Goal: Transaction & Acquisition: Purchase product/service

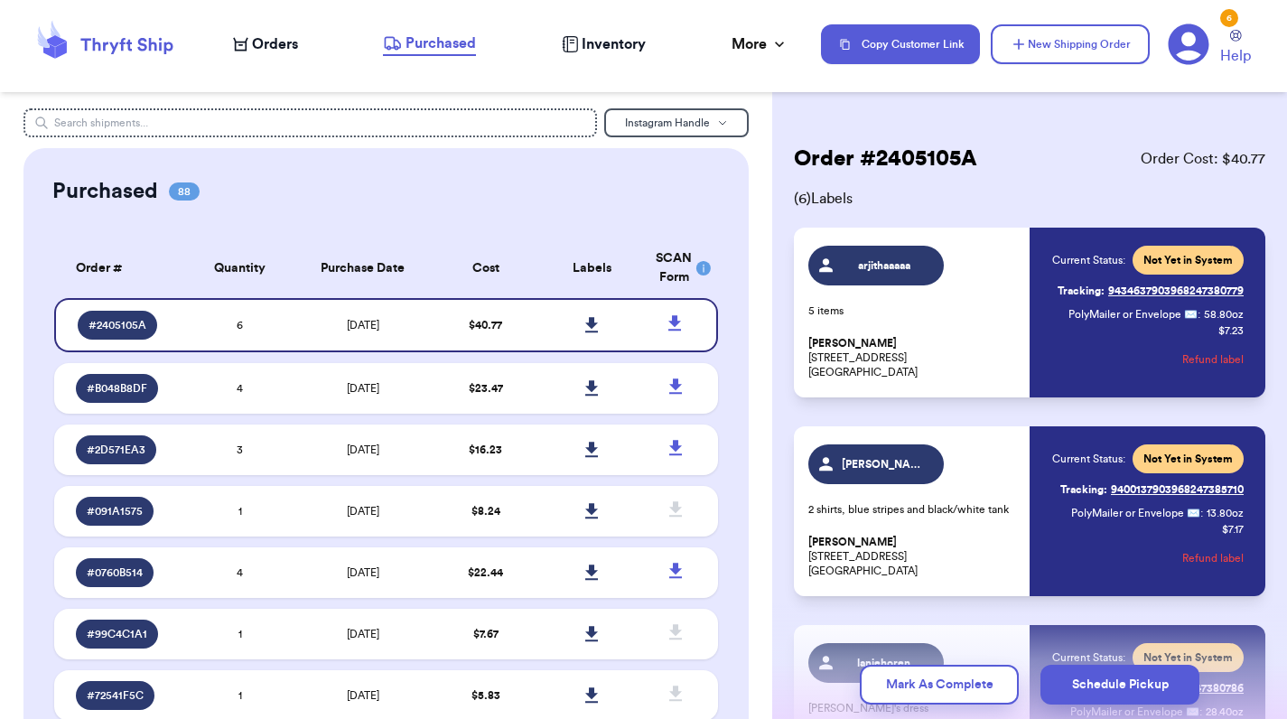
click at [282, 48] on span "Orders" at bounding box center [275, 44] width 46 height 22
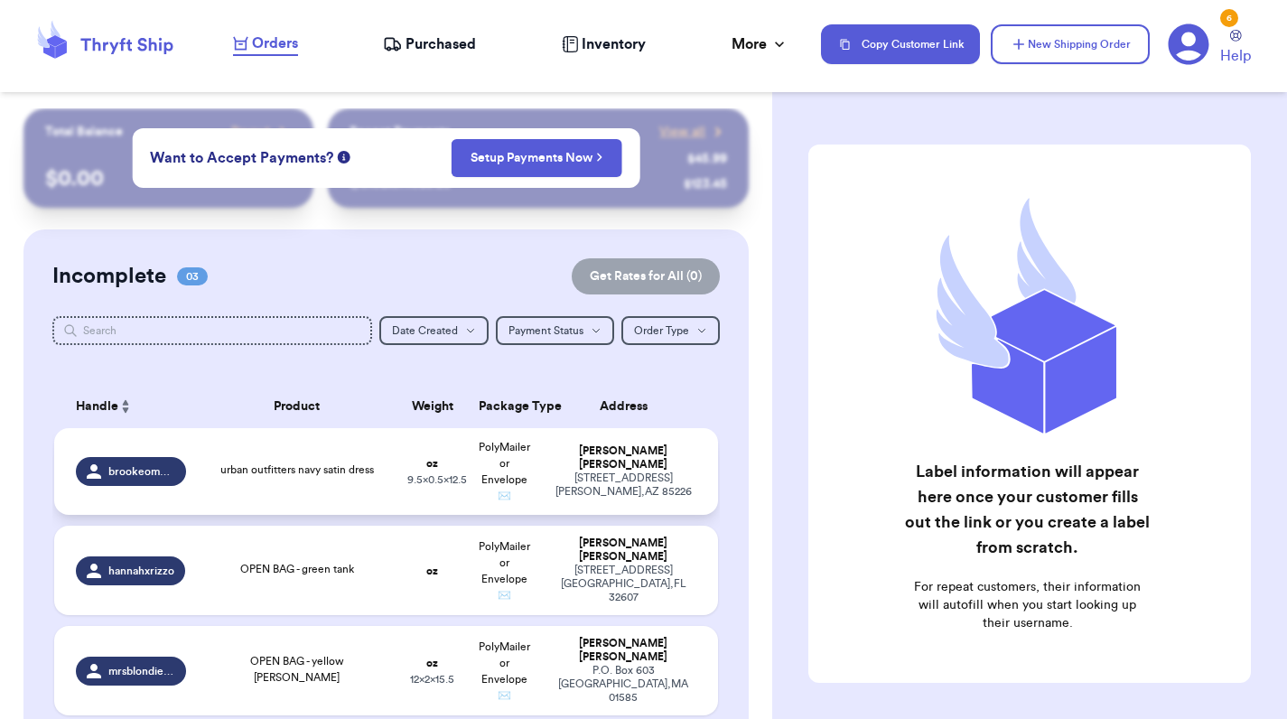
click at [281, 461] on div "urban outfitters navy satin dress" at bounding box center [296, 469] width 153 height 16
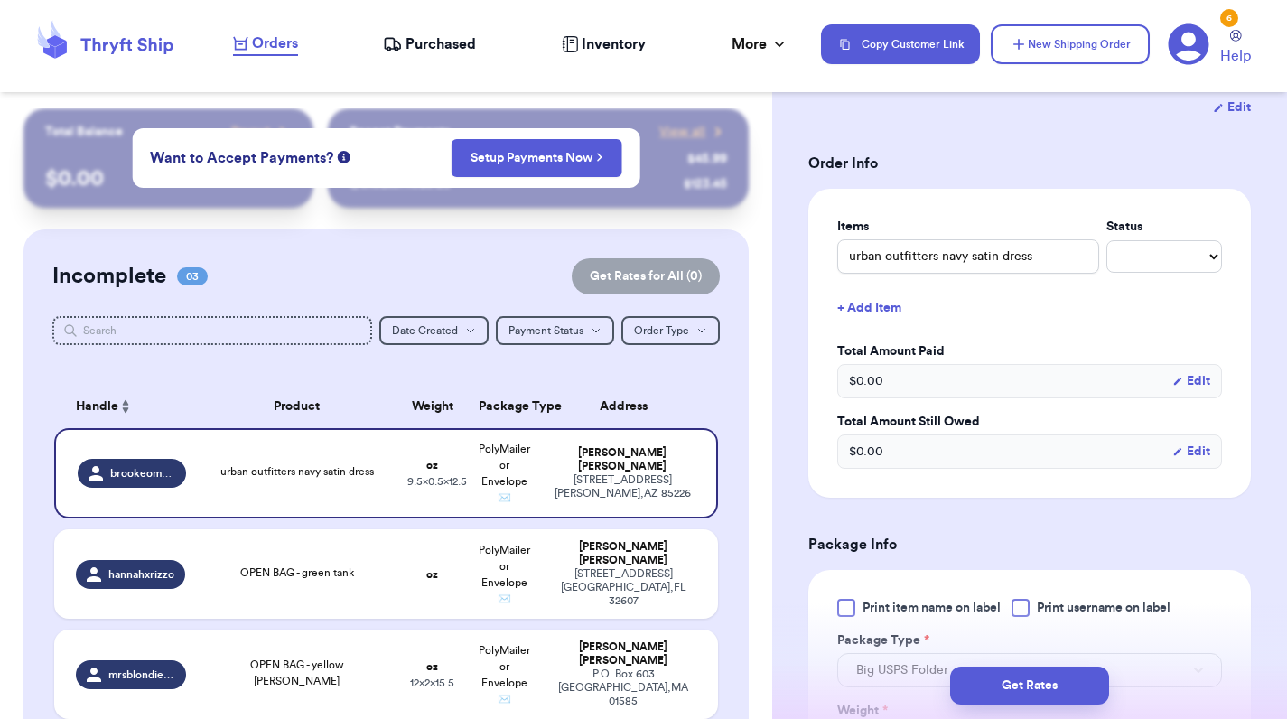
click at [847, 599] on div at bounding box center [846, 608] width 18 height 18
click at [0, 0] on input "Print item name on label" at bounding box center [0, 0] width 0 height 0
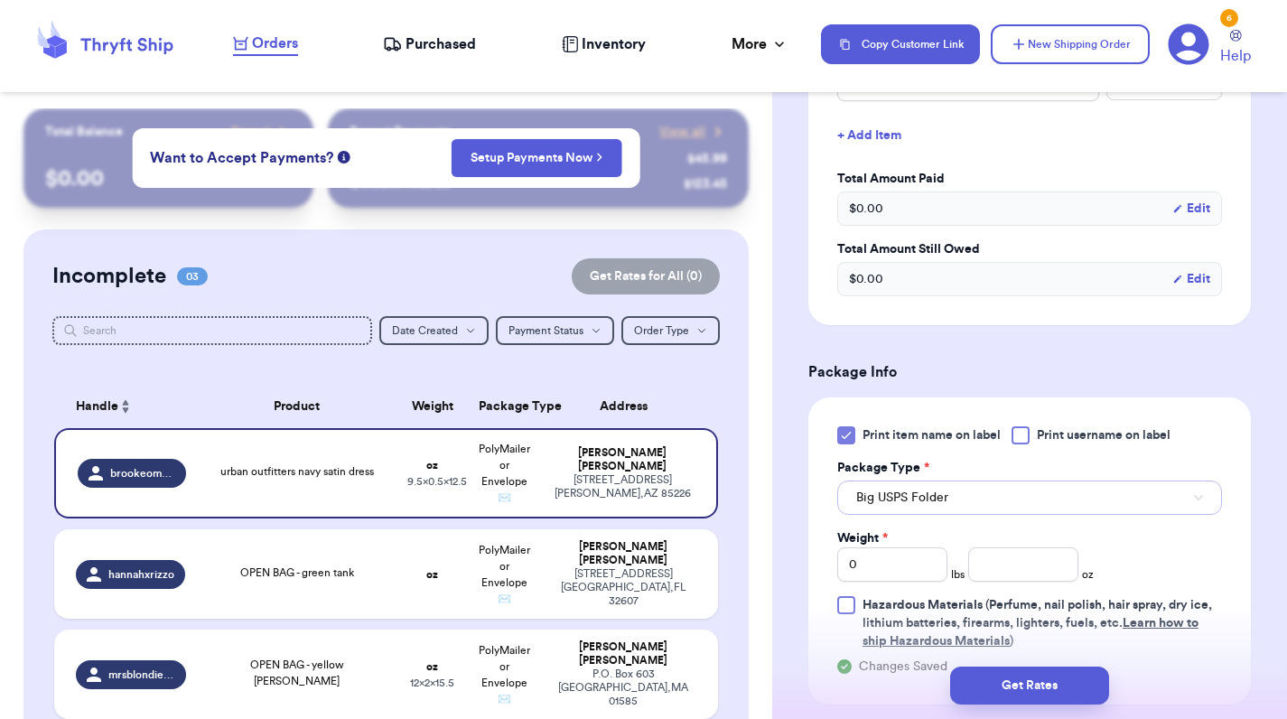
click at [888, 488] on span "Big USPS Folder" at bounding box center [902, 497] width 92 height 18
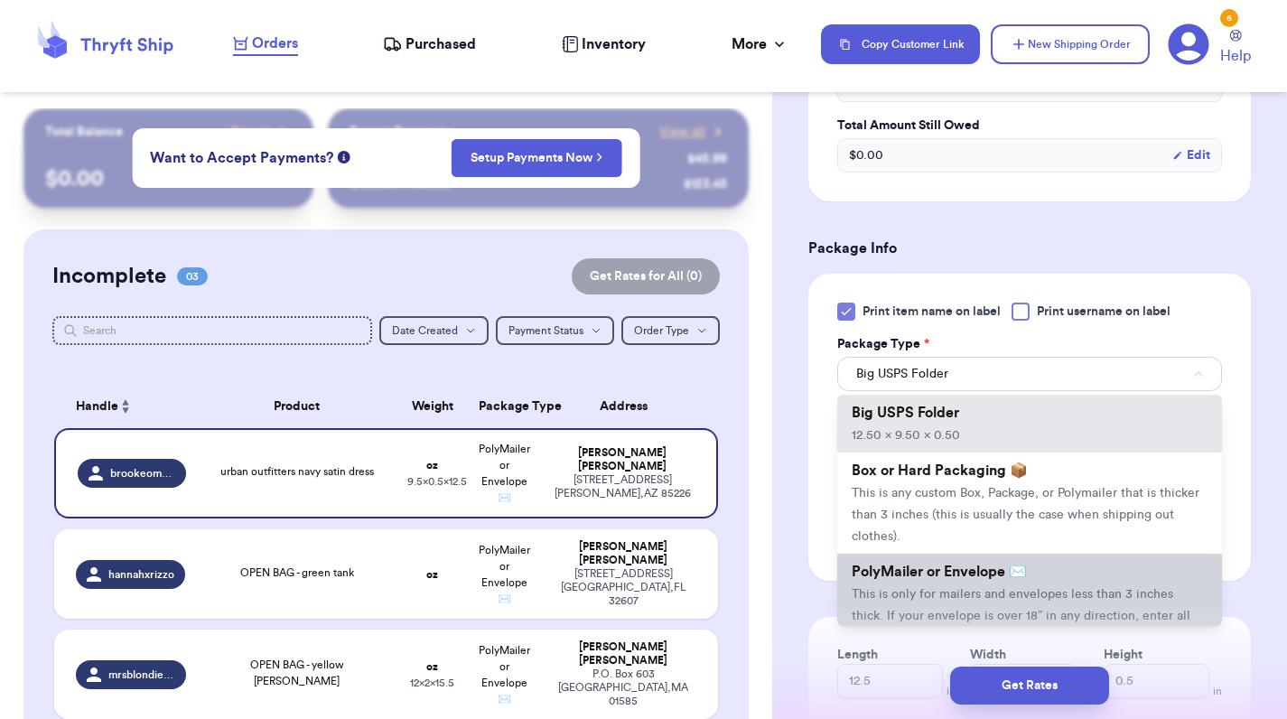
click at [879, 588] on span "This is only for mailers and envelopes less than 3 inches thick. If your envelo…" at bounding box center [1020, 616] width 339 height 56
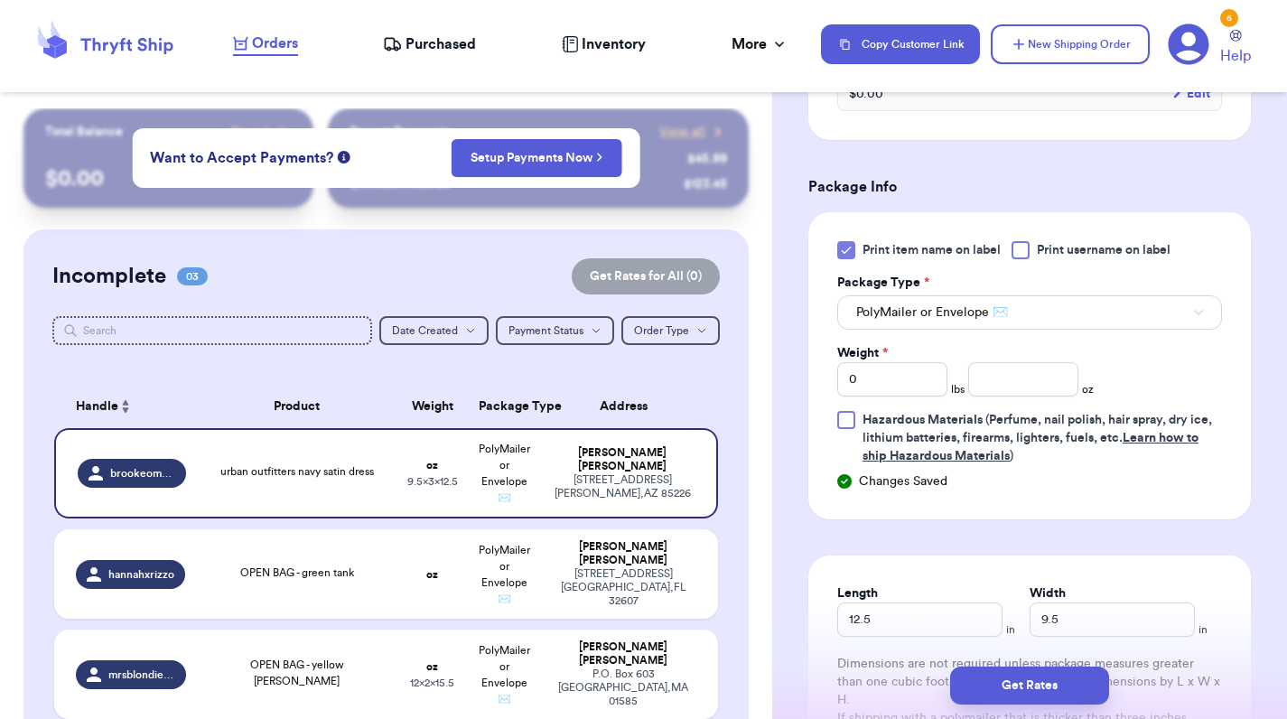
scroll to position [800, 0]
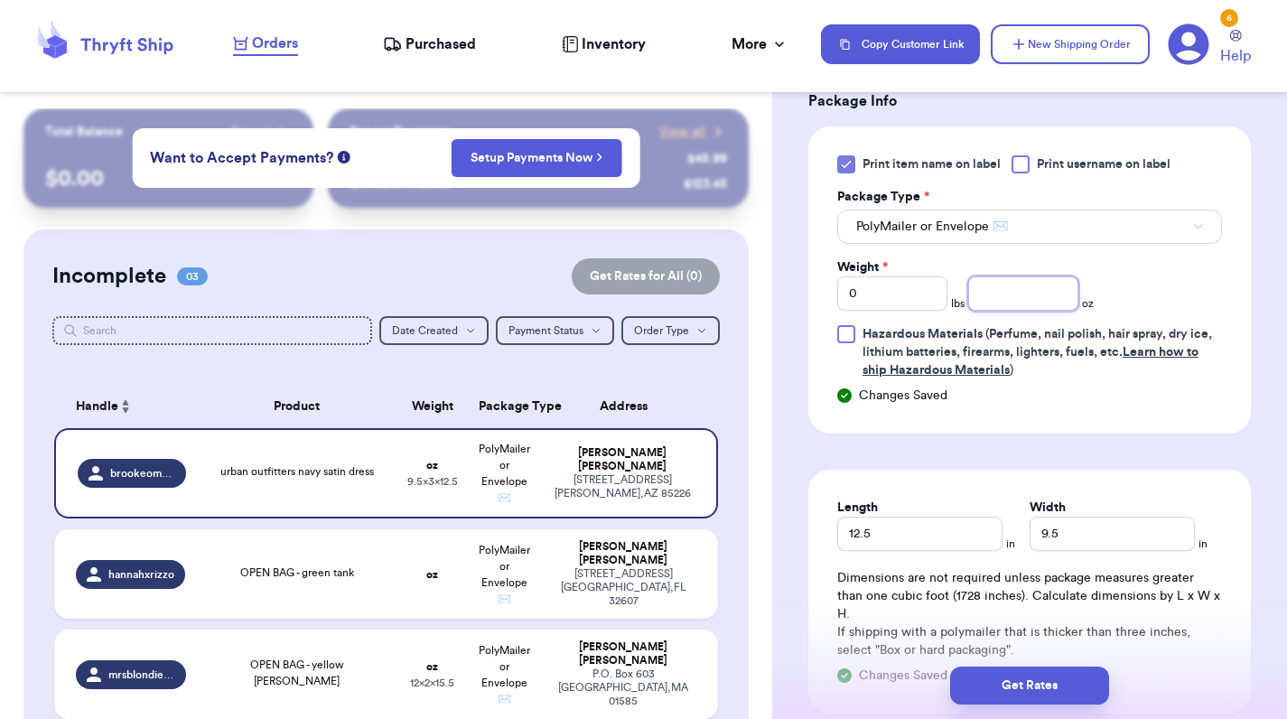
click at [1009, 276] on input "number" at bounding box center [1023, 293] width 110 height 34
type input "5.9"
click at [1008, 680] on button "Get Rates" at bounding box center [1029, 685] width 159 height 38
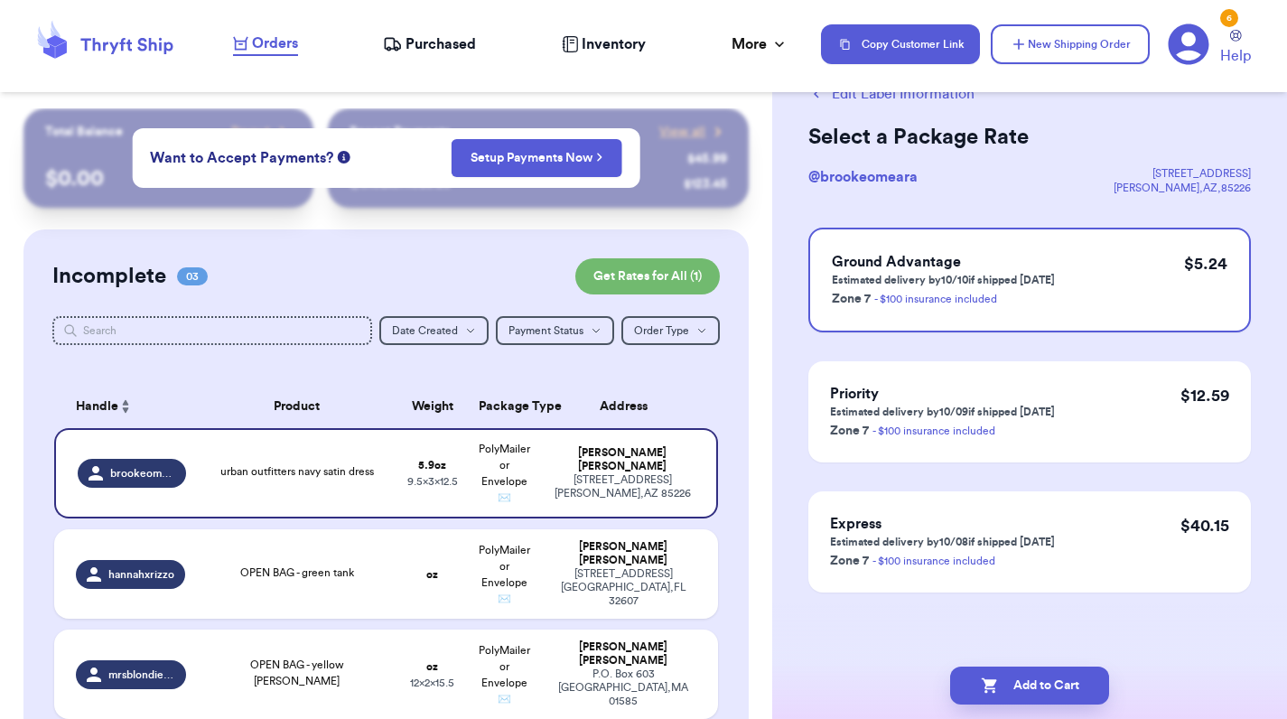
scroll to position [0, 0]
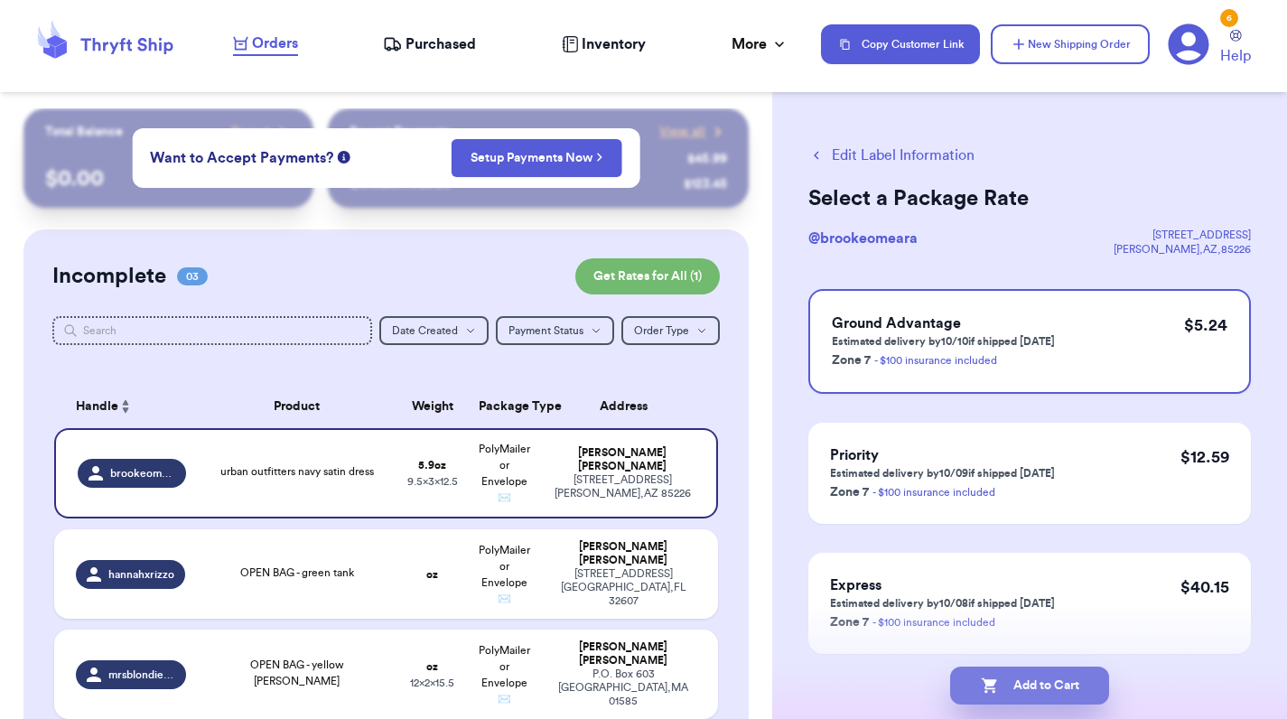
click at [1024, 685] on button "Add to Cart" at bounding box center [1029, 685] width 159 height 38
checkbox input "true"
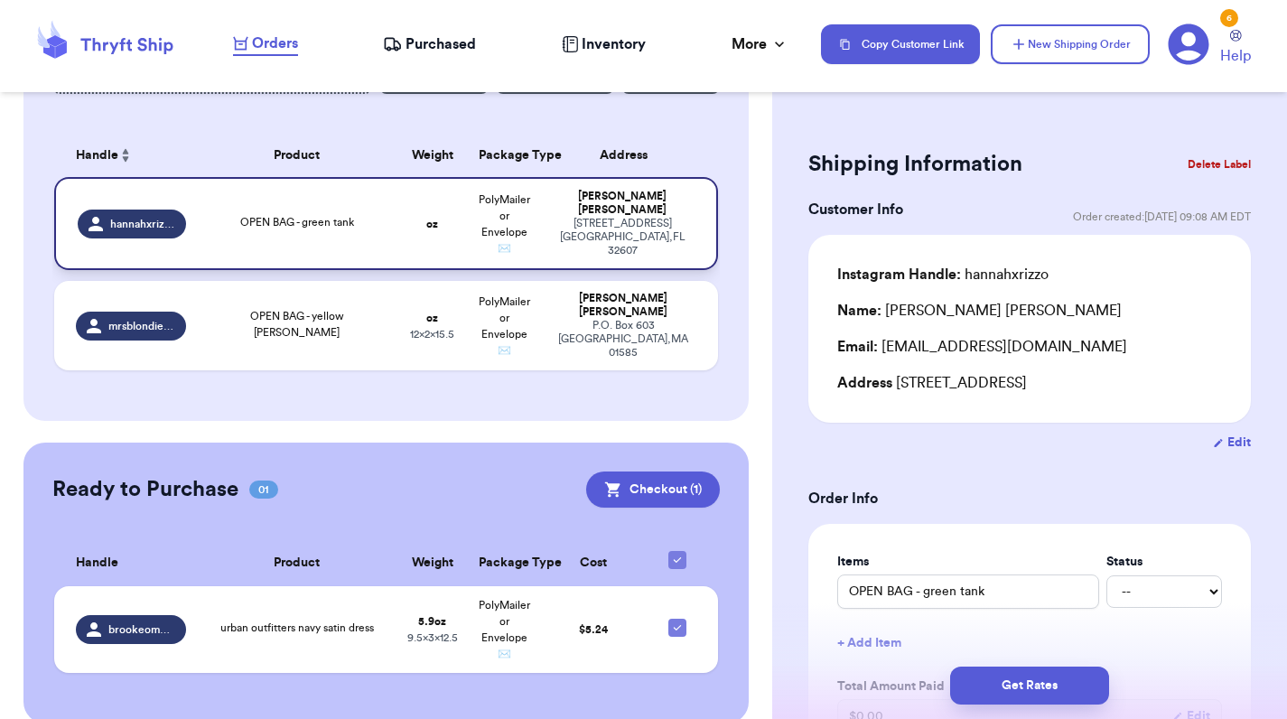
scroll to position [270, 0]
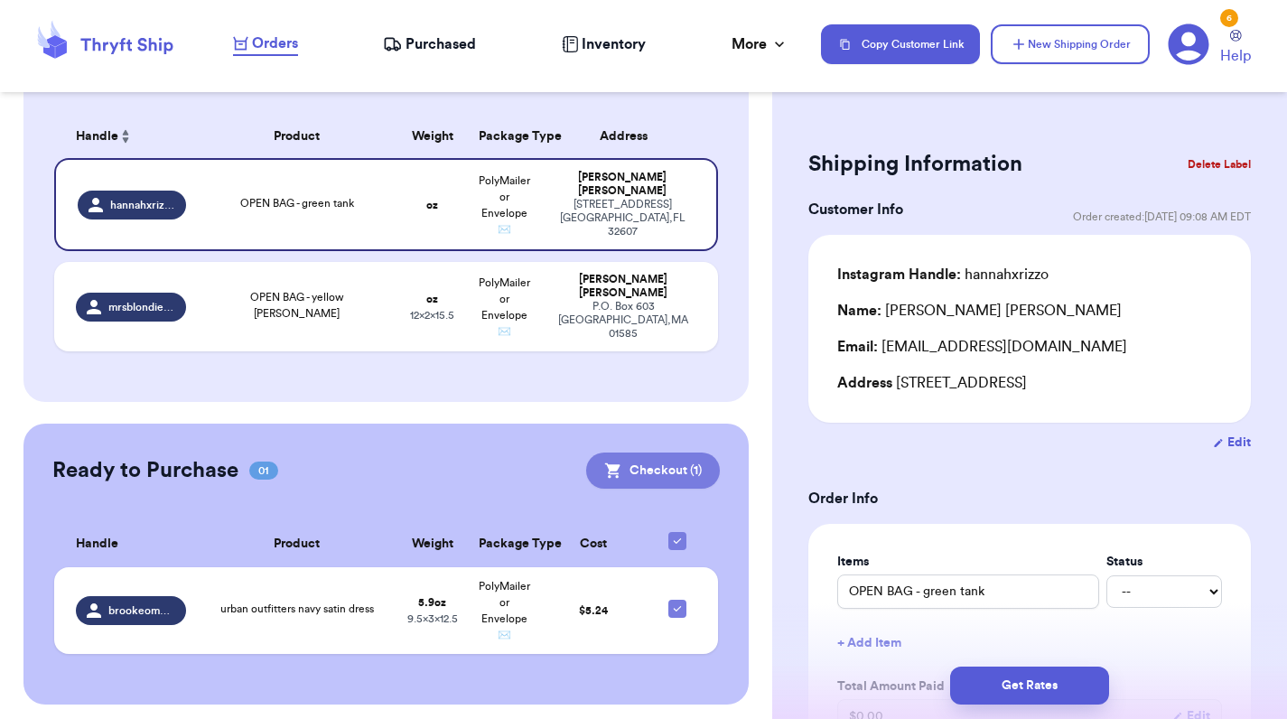
click at [663, 460] on button "Checkout ( 1 )" at bounding box center [653, 470] width 134 height 36
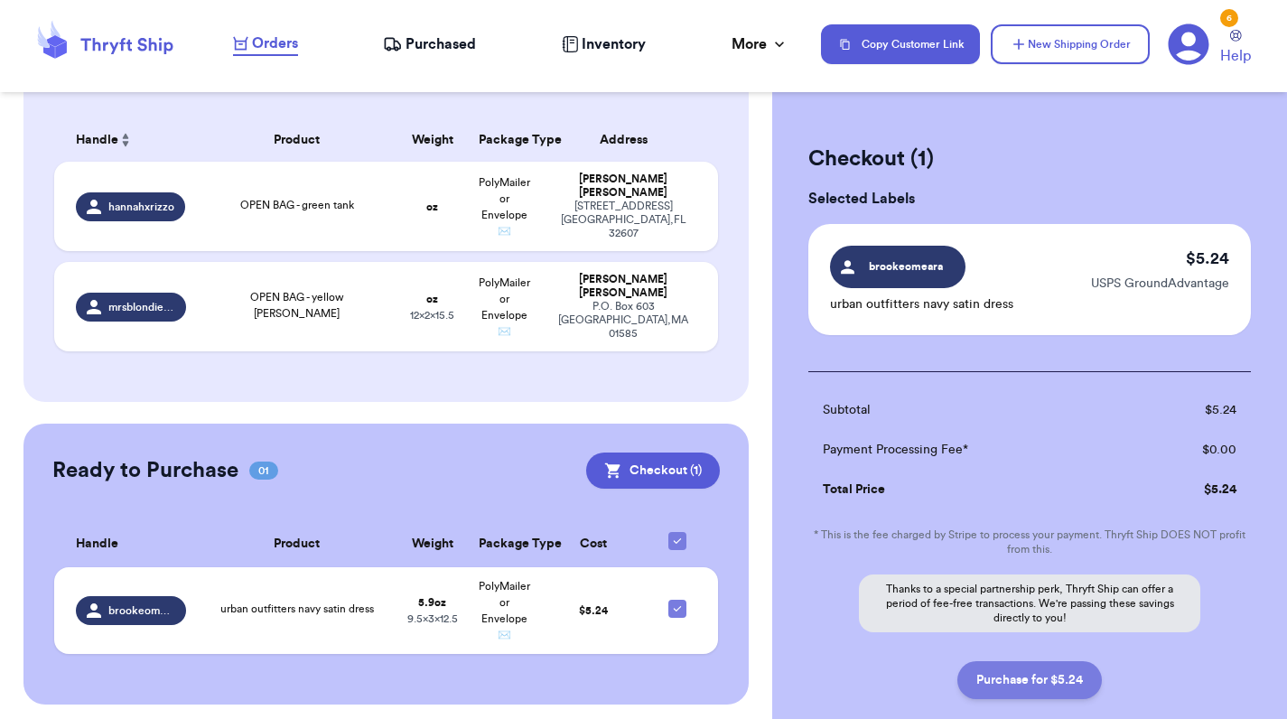
click at [1035, 682] on button "Purchase for $5.24" at bounding box center [1029, 680] width 144 height 38
checkbox input "false"
checkbox input "true"
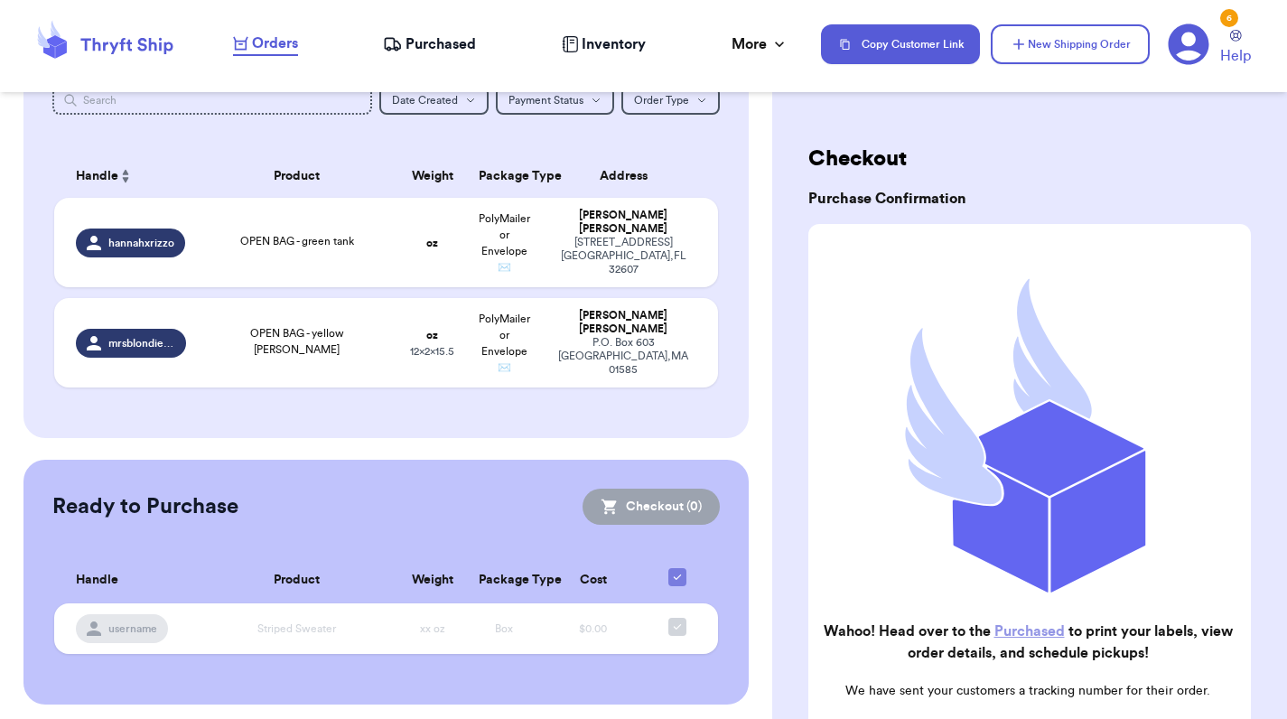
click at [438, 32] on nav "Orders Purchased Inventory More Stats Completed Orders Payments Payouts Copy Cu…" at bounding box center [751, 44] width 1073 height 60
click at [428, 48] on span "Purchased" at bounding box center [440, 44] width 70 height 22
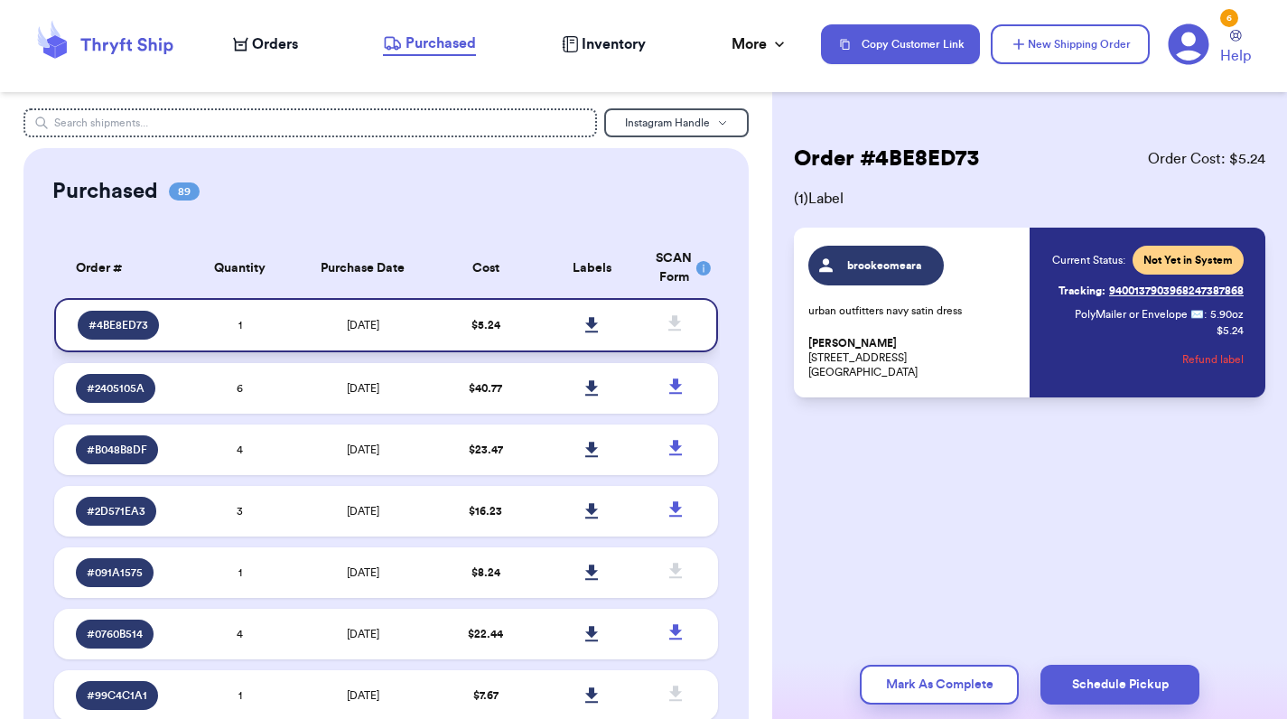
click at [599, 326] on link at bounding box center [592, 325] width 40 height 40
